Goal: Check status: Check status

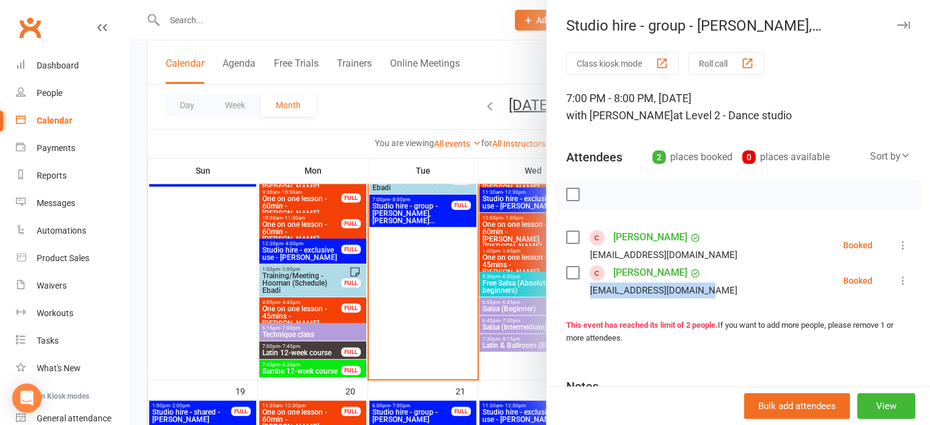
click at [897, 24] on icon "button" at bounding box center [903, 24] width 13 height 7
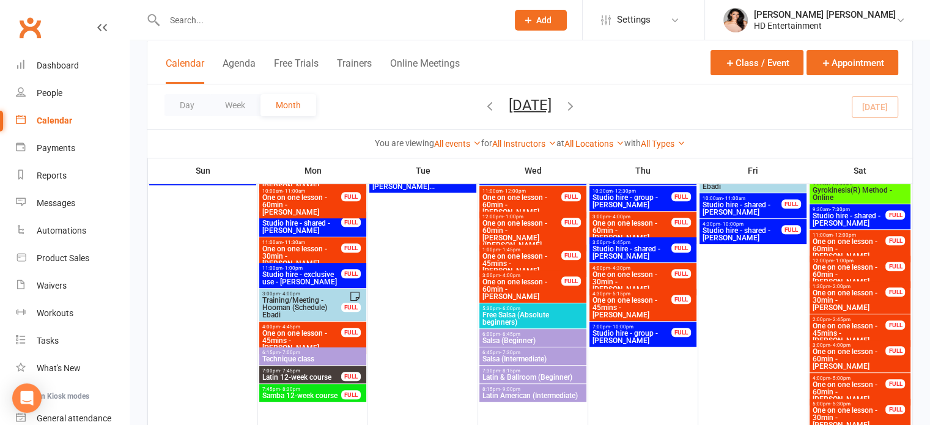
scroll to position [428, 0]
